Goal: Navigation & Orientation: Understand site structure

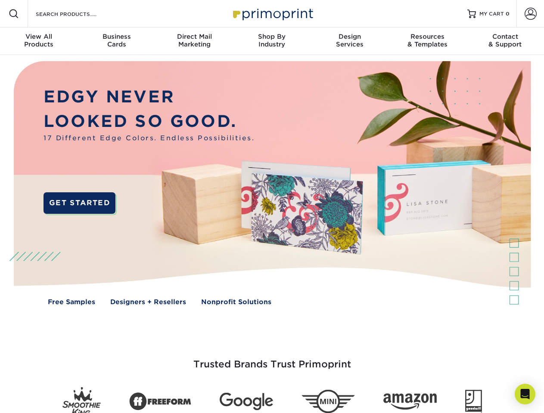
click at [272, 207] on img at bounding box center [272, 189] width 538 height 269
click at [14, 14] on span at bounding box center [14, 14] width 10 height 10
click at [530, 14] on span at bounding box center [530, 14] width 12 height 12
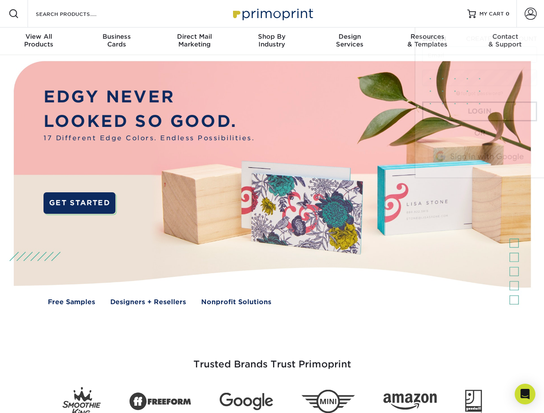
click at [39, 41] on div "View All Products" at bounding box center [38, 40] width 77 height 15
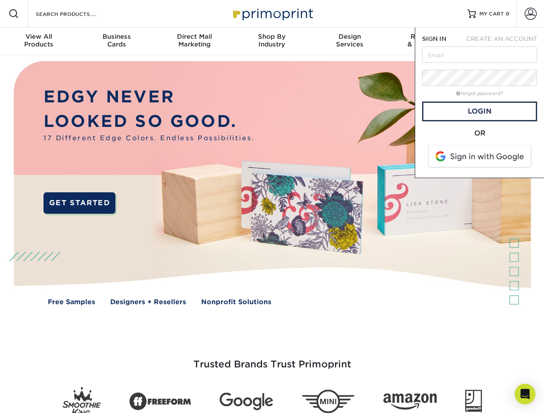
click at [116, 41] on div "Business Cards" at bounding box center [115, 40] width 77 height 15
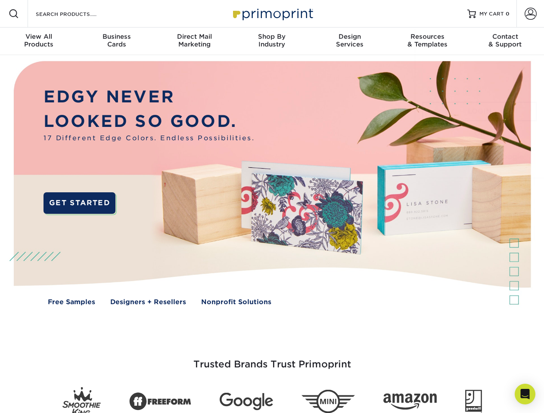
click at [194, 41] on div "Direct Mail Marketing" at bounding box center [193, 40] width 77 height 15
click at [272, 41] on div "Shop By Industry" at bounding box center [271, 40] width 77 height 15
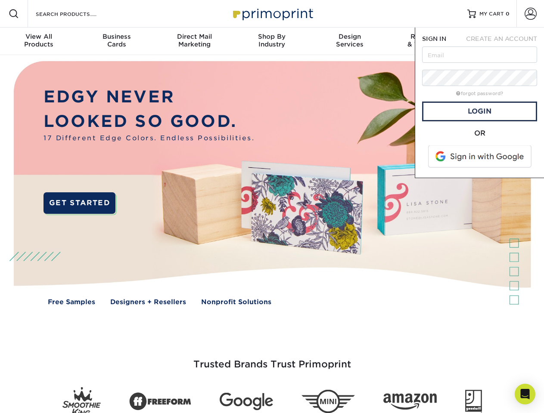
click at [349, 41] on div "Design Services" at bounding box center [349, 40] width 77 height 15
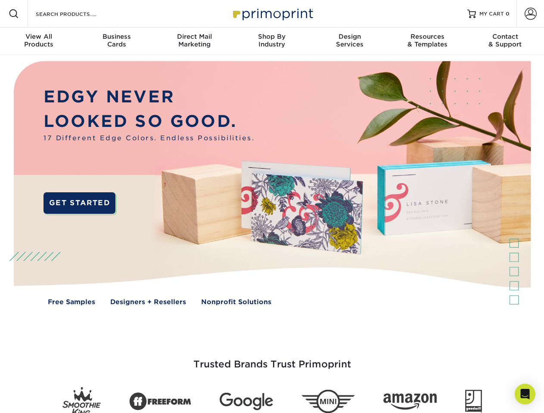
click at [427, 41] on span "SIGN IN" at bounding box center [434, 38] width 24 height 7
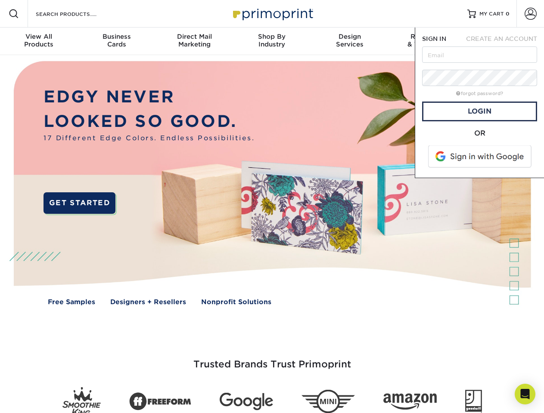
click at [505, 41] on div "Contact & Support" at bounding box center [504, 40] width 77 height 15
